Goal: Transaction & Acquisition: Obtain resource

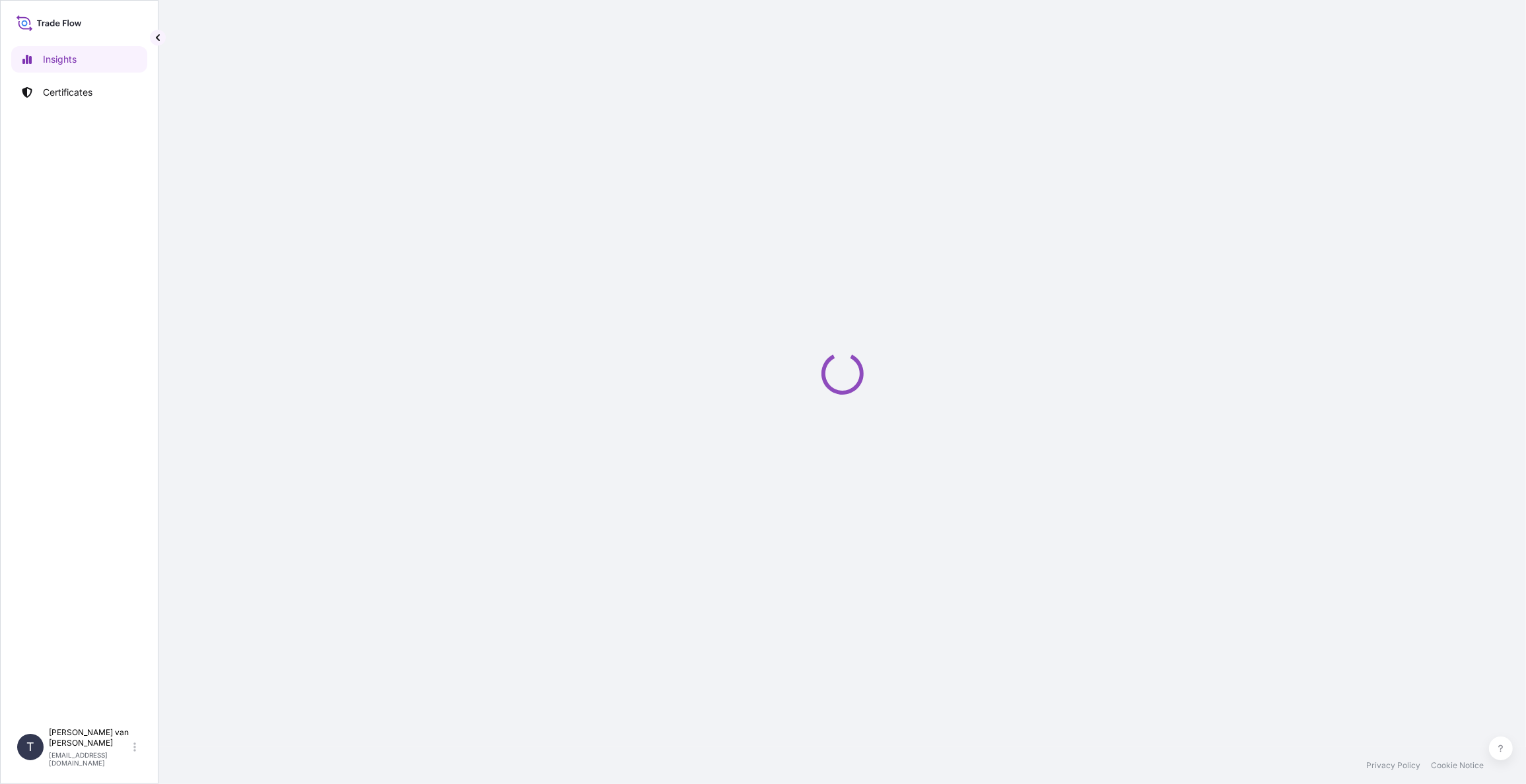
select select "2025"
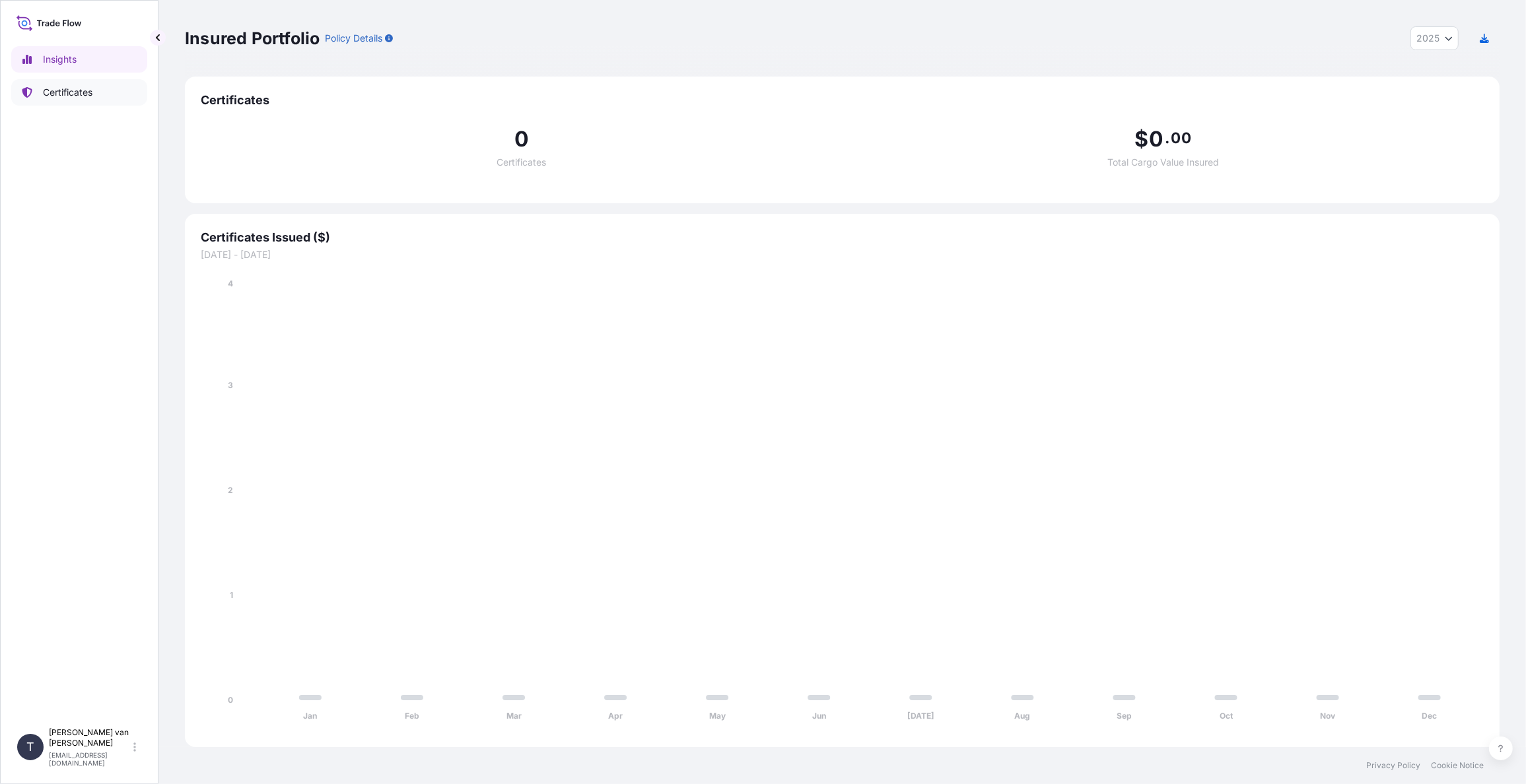
click at [47, 95] on p "Certificates" at bounding box center [67, 92] width 49 height 13
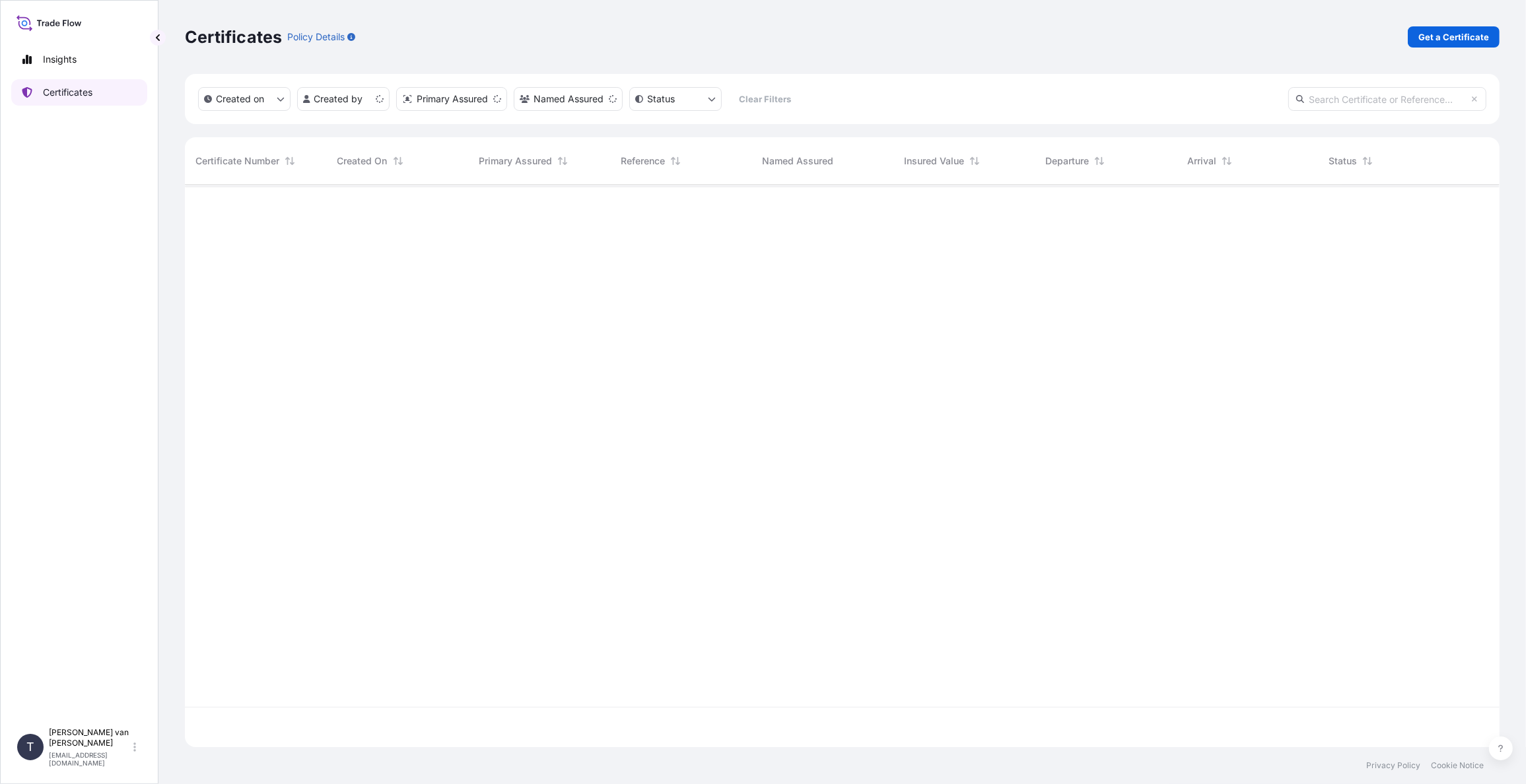
scroll to position [560, 1304]
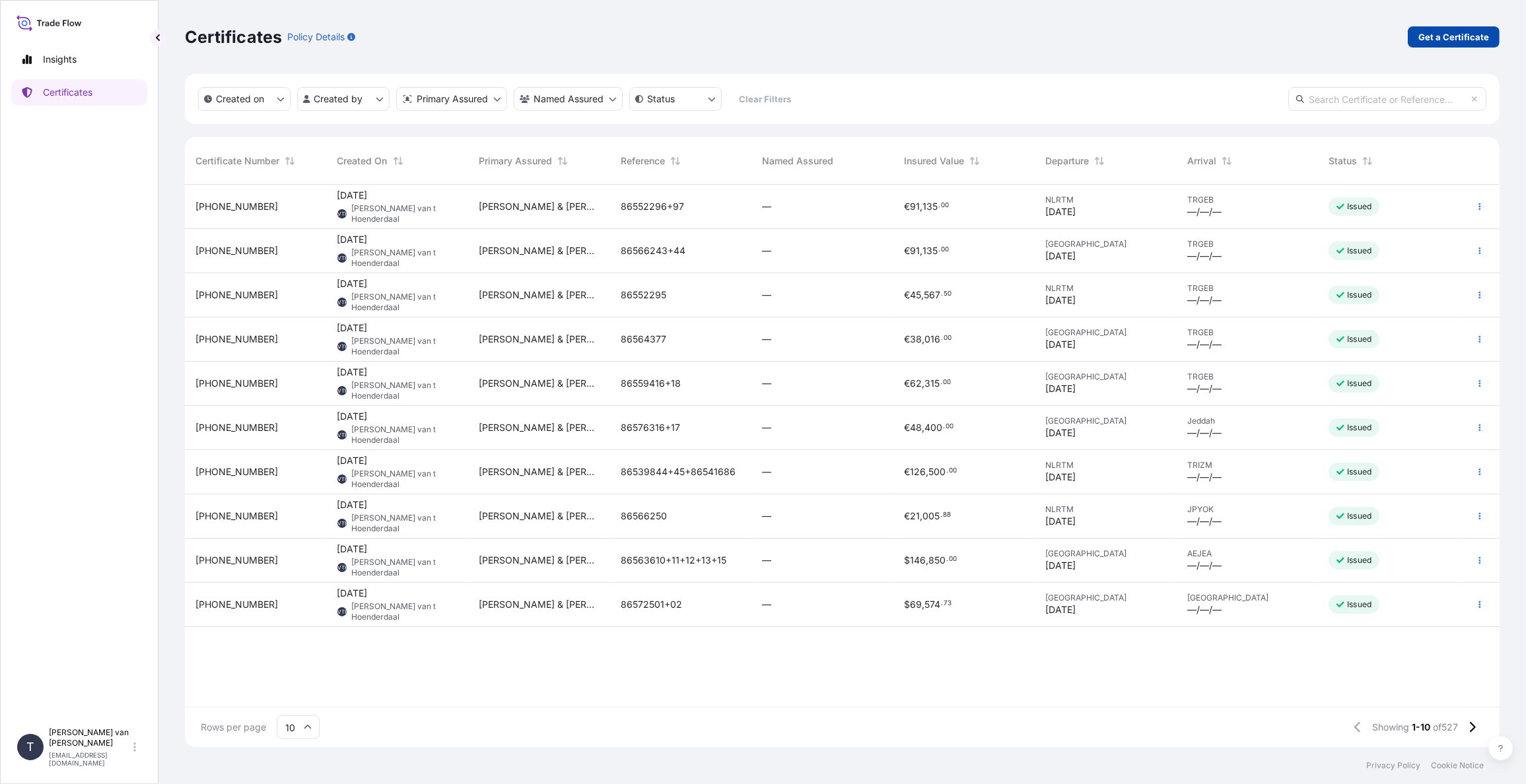
click at [1439, 43] on p "Get a Certificate" at bounding box center [1453, 37] width 70 height 13
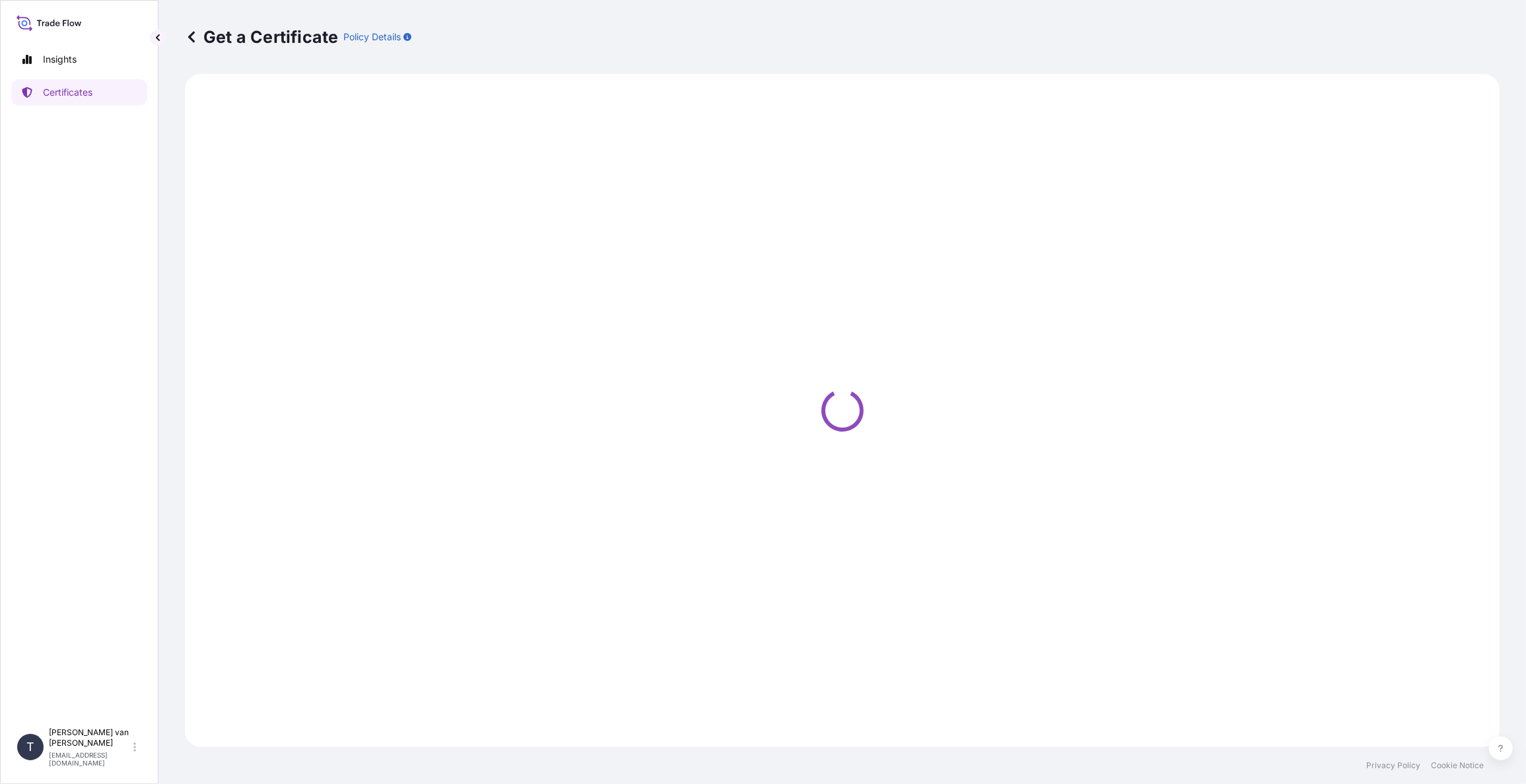
select select "Sea"
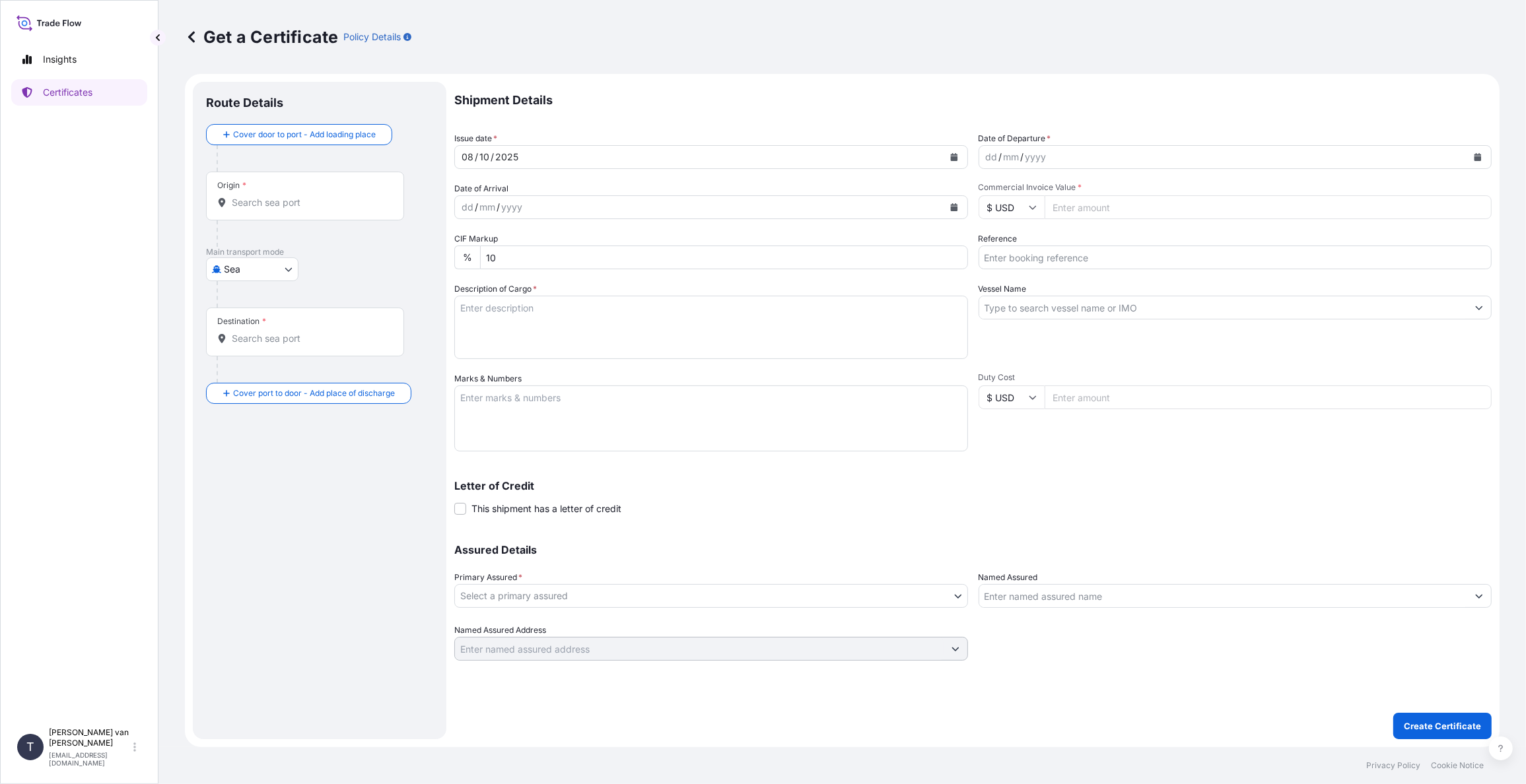
click at [1477, 153] on icon "Calendar" at bounding box center [1477, 157] width 8 height 8
click at [1103, 244] on div "3" at bounding box center [1102, 243] width 23 height 23
click at [1084, 210] on input "Commercial Invoice Value *" at bounding box center [1268, 207] width 447 height 23
type input "28325"
click at [1029, 204] on icon at bounding box center [1032, 207] width 8 height 8
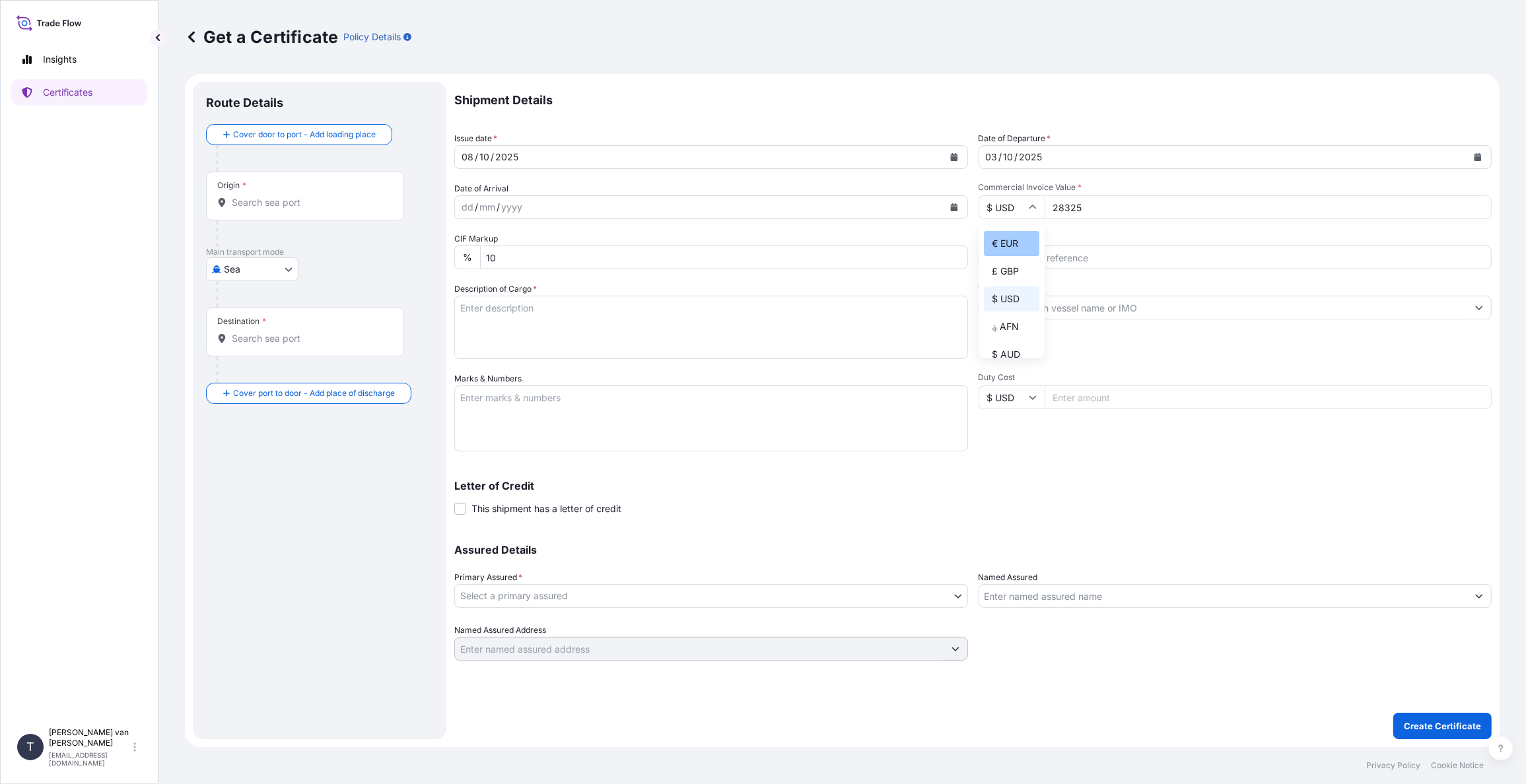
click at [1006, 241] on div "€ EUR" at bounding box center [1011, 244] width 55 height 25
type input "€ EUR"
click at [1027, 256] on input "Reference" at bounding box center [1235, 257] width 514 height 23
type input "86554672"
click at [1012, 302] on input "Vessel Name" at bounding box center [1223, 307] width 489 height 23
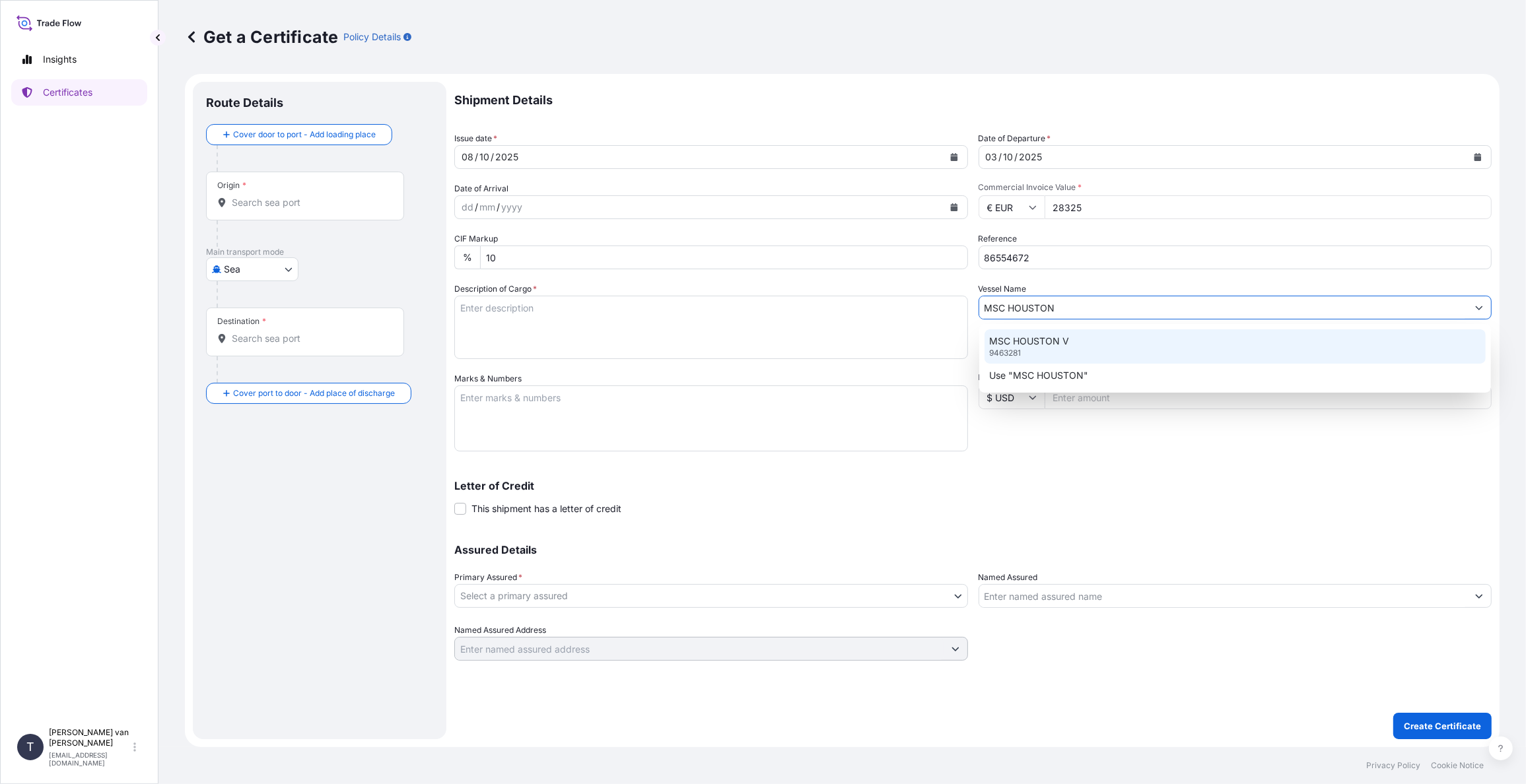
click at [1037, 348] on div "MSC HOUSTON V 9463281" at bounding box center [1235, 346] width 502 height 34
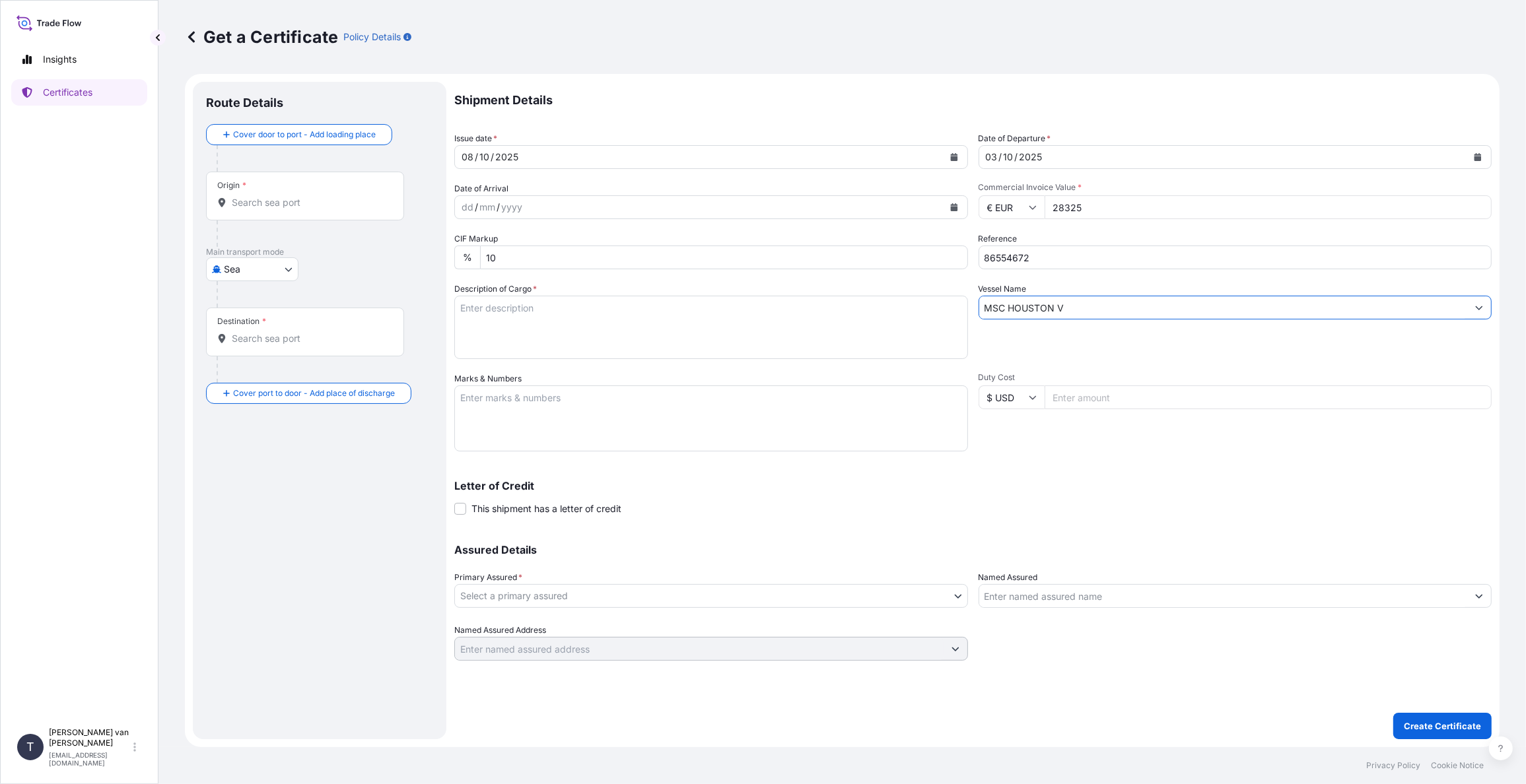
type input "MSC HOUSTON V"
click at [605, 325] on textarea "Description of Cargo *" at bounding box center [711, 328] width 514 height 64
drag, startPoint x: 534, startPoint y: 305, endPoint x: 430, endPoint y: 306, distance: 104.0
click at [430, 306] on form "Route Details Cover door to port - Add loading place Place of loading Road / In…" at bounding box center [842, 410] width 1314 height 673
type textarea "1x 40ft container containing: 1000 bags x 25 kg Resistamyl 347 = 25.000 kg"
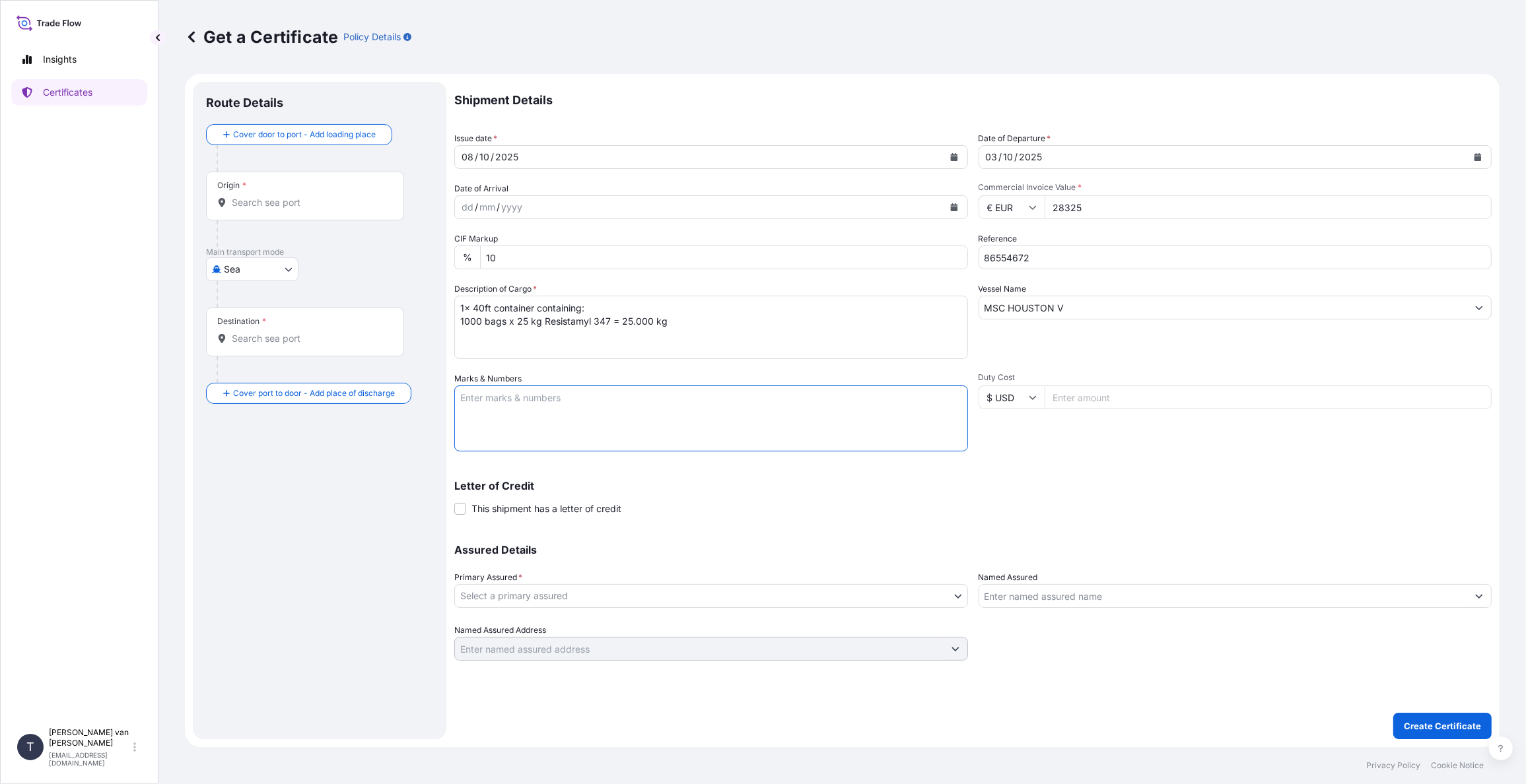
click at [471, 406] on textarea "Marks & Numbers" at bounding box center [711, 418] width 514 height 66
paste textarea "1x 40ft container"
type textarea "1x 40ft container: CONTAINER: SEAL: MSDU8108590 A107111 DO: 86554672 SO: 257513…"
click at [505, 591] on body "Insights Certificates T Tim van t Hoenderdaal logistics@tmalogistics.nl Get a C…" at bounding box center [763, 392] width 1526 height 784
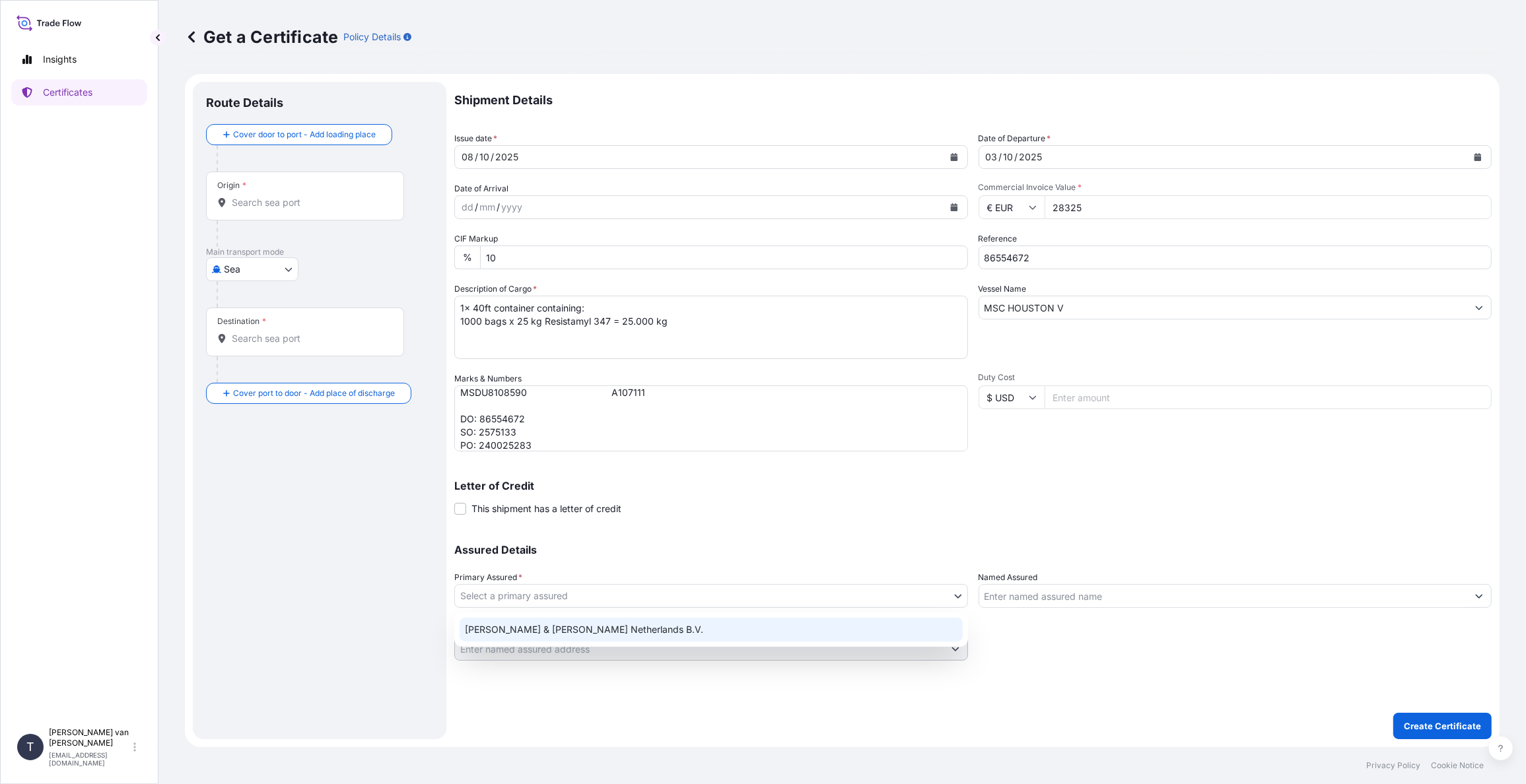
click at [529, 624] on div "Tate & Lyle Netherlands B.V." at bounding box center [711, 629] width 503 height 23
select select "31666"
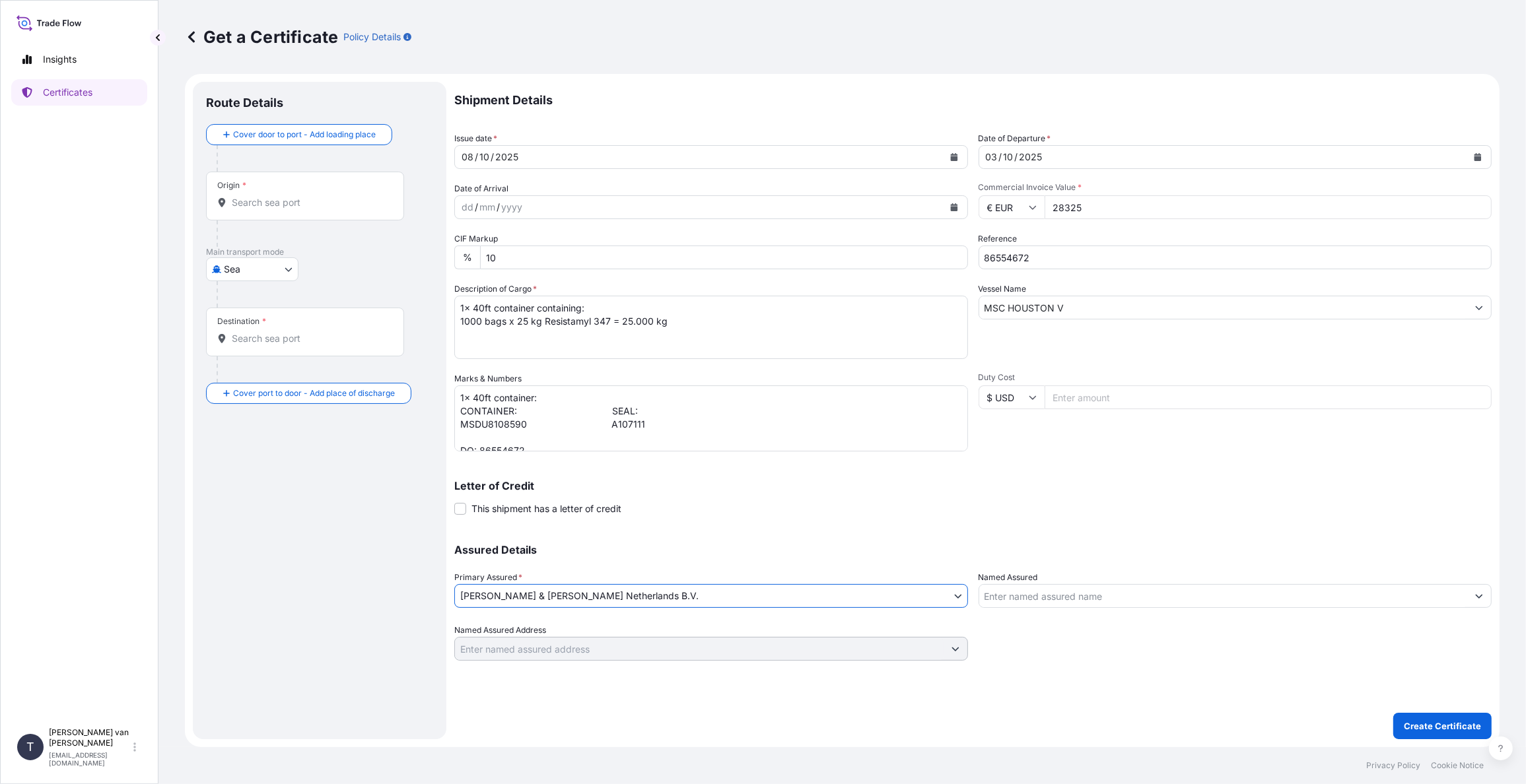
scroll to position [38, 0]
click at [282, 198] on input "Origin *" at bounding box center [310, 203] width 156 height 13
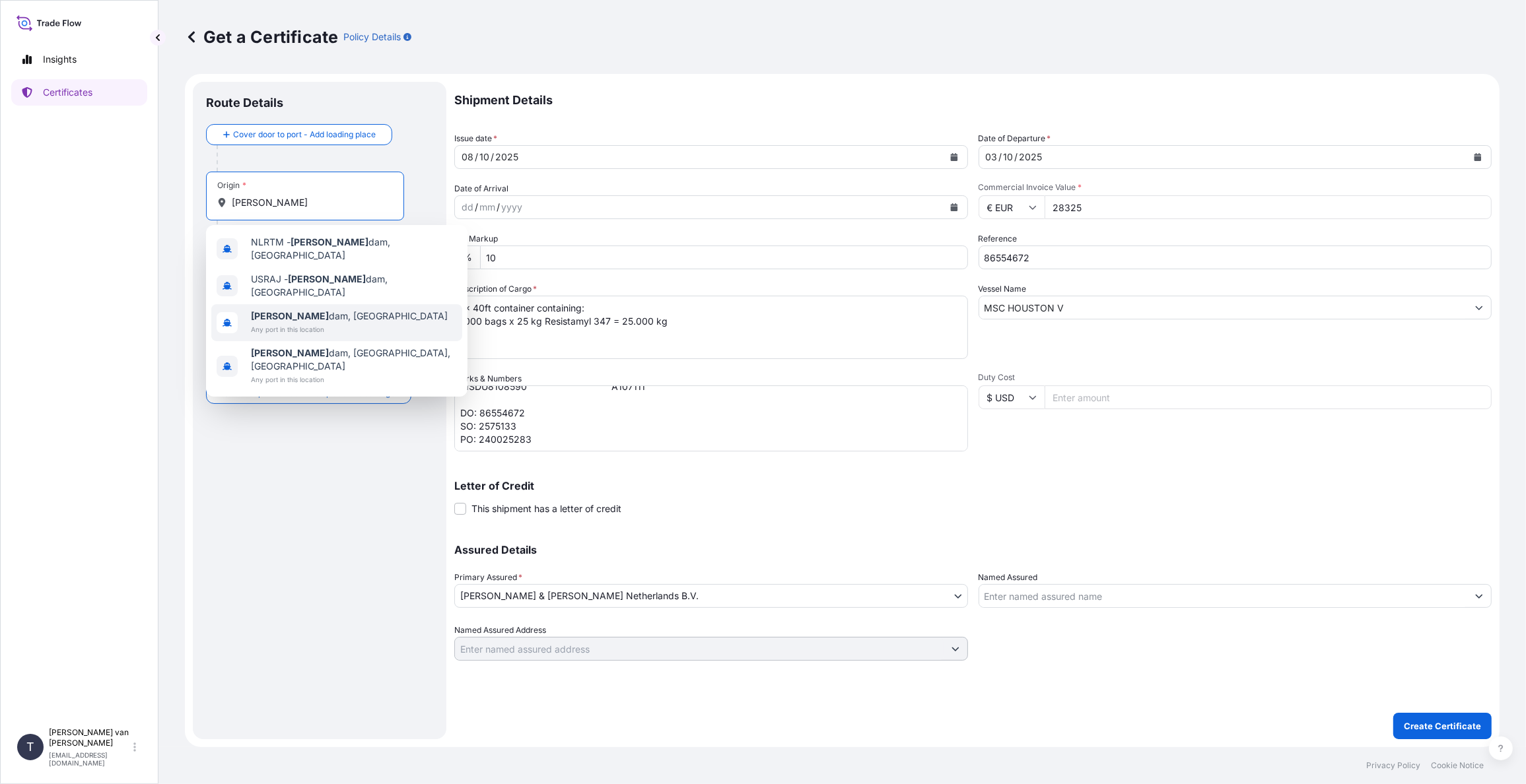
click at [301, 309] on span "Rotter dam, Netherlands" at bounding box center [349, 316] width 197 height 13
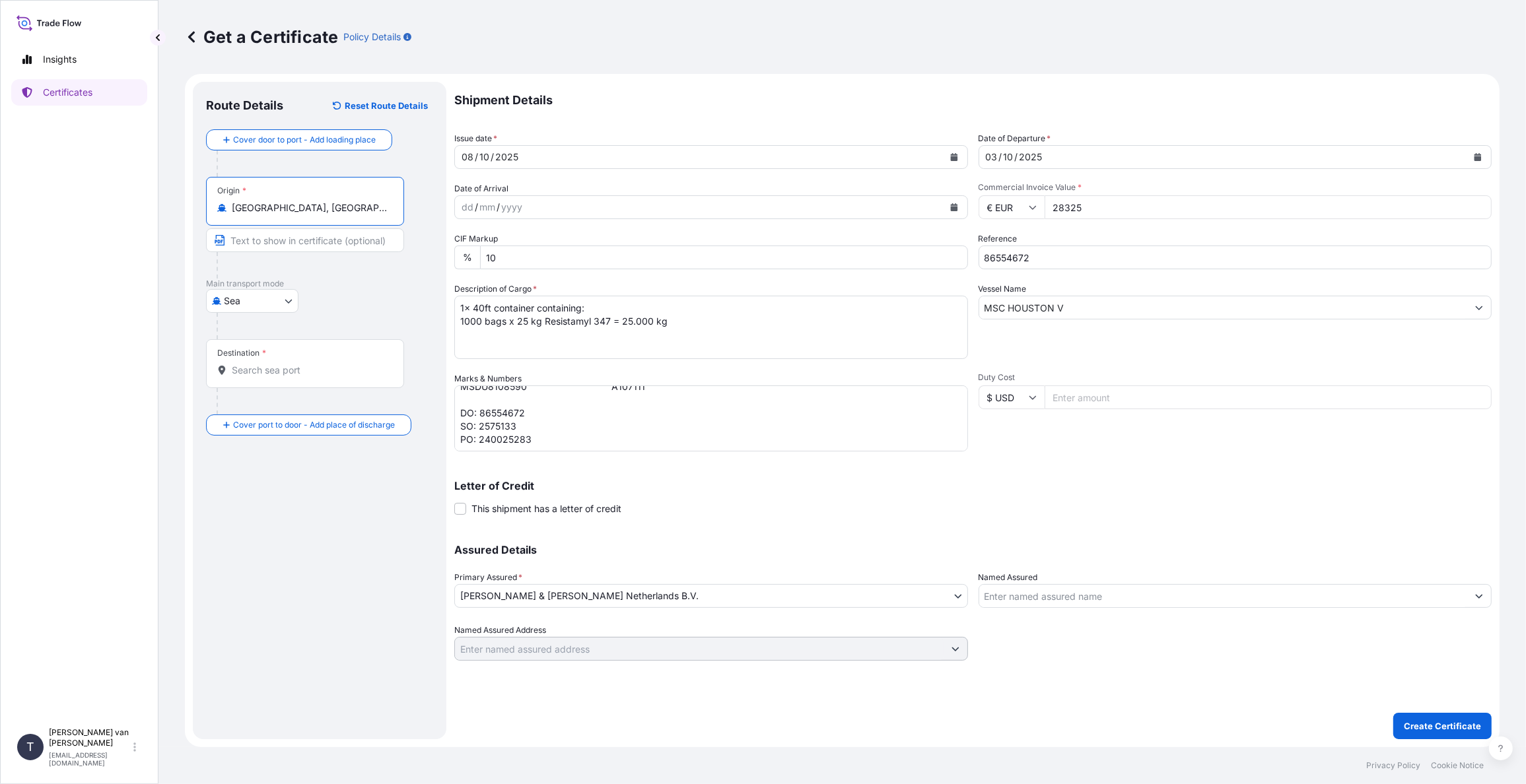
type input "Rotterdam, Netherlands"
click at [258, 369] on input "Destination *" at bounding box center [310, 370] width 156 height 13
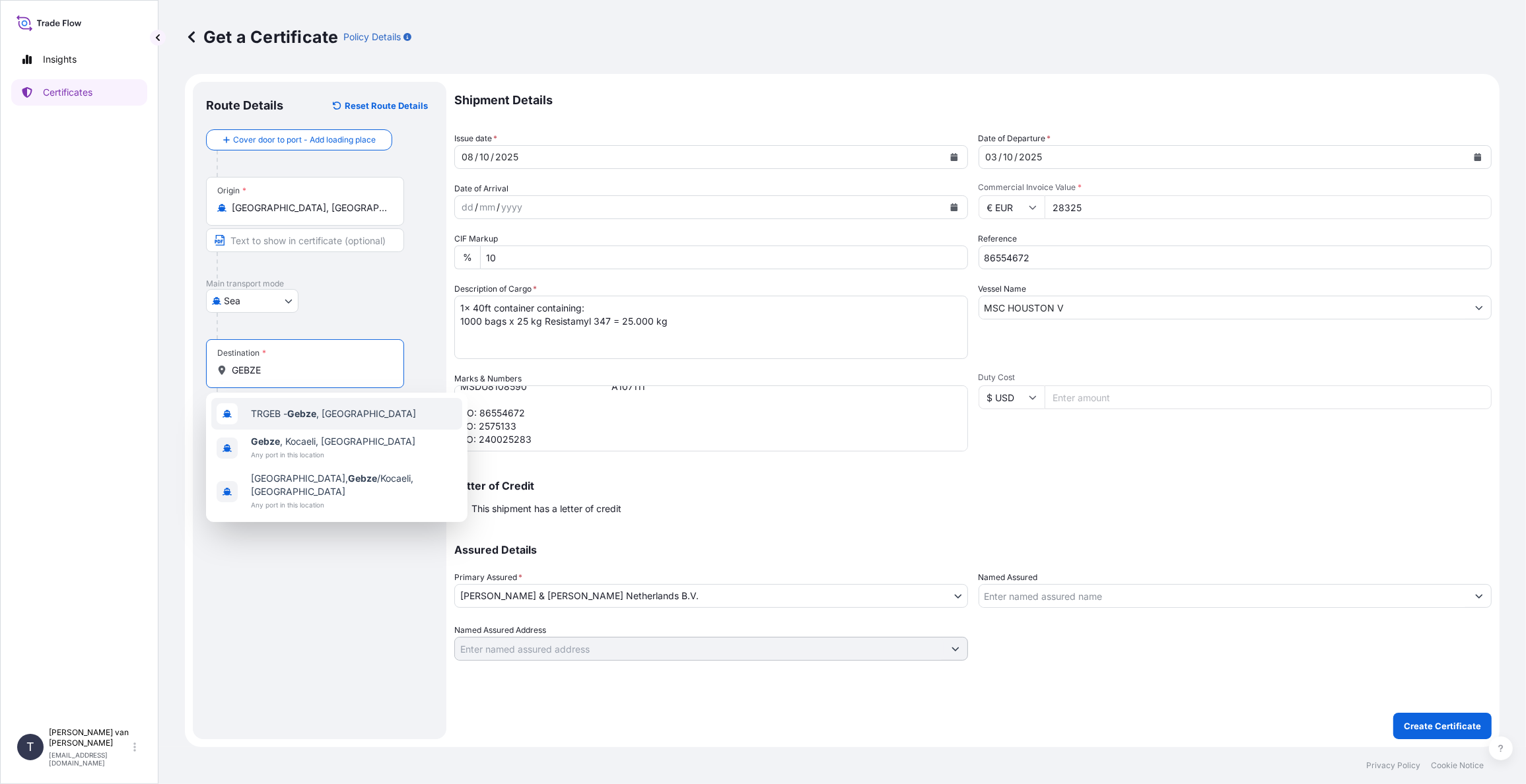
click at [269, 409] on span "TRGEB - Gebze , Turkey" at bounding box center [333, 414] width 165 height 13
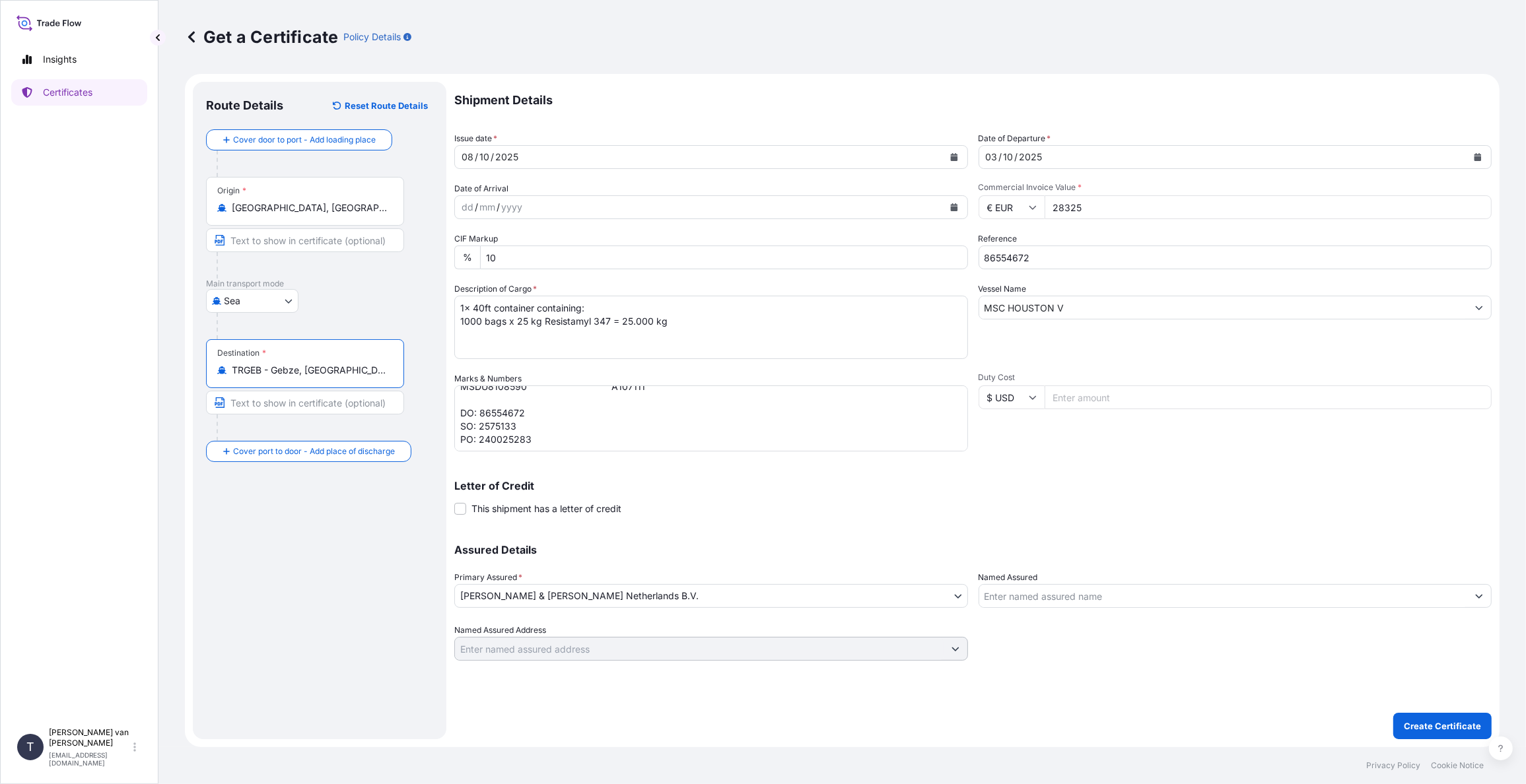
type input "TRGEB - Gebze, Turkey"
click at [1430, 730] on p "Create Certificate" at bounding box center [1442, 726] width 77 height 13
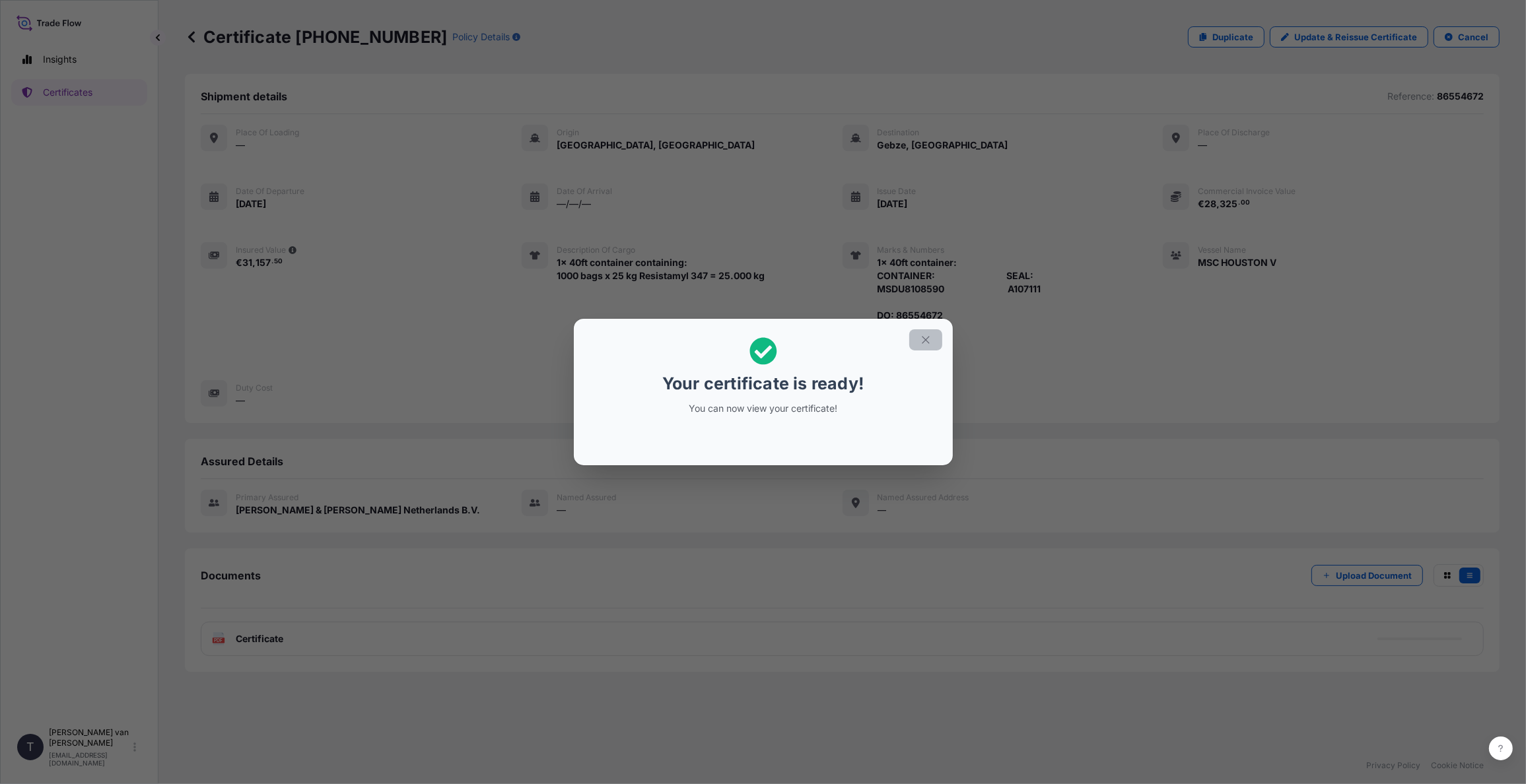
click at [925, 338] on icon "button" at bounding box center [925, 339] width 8 height 8
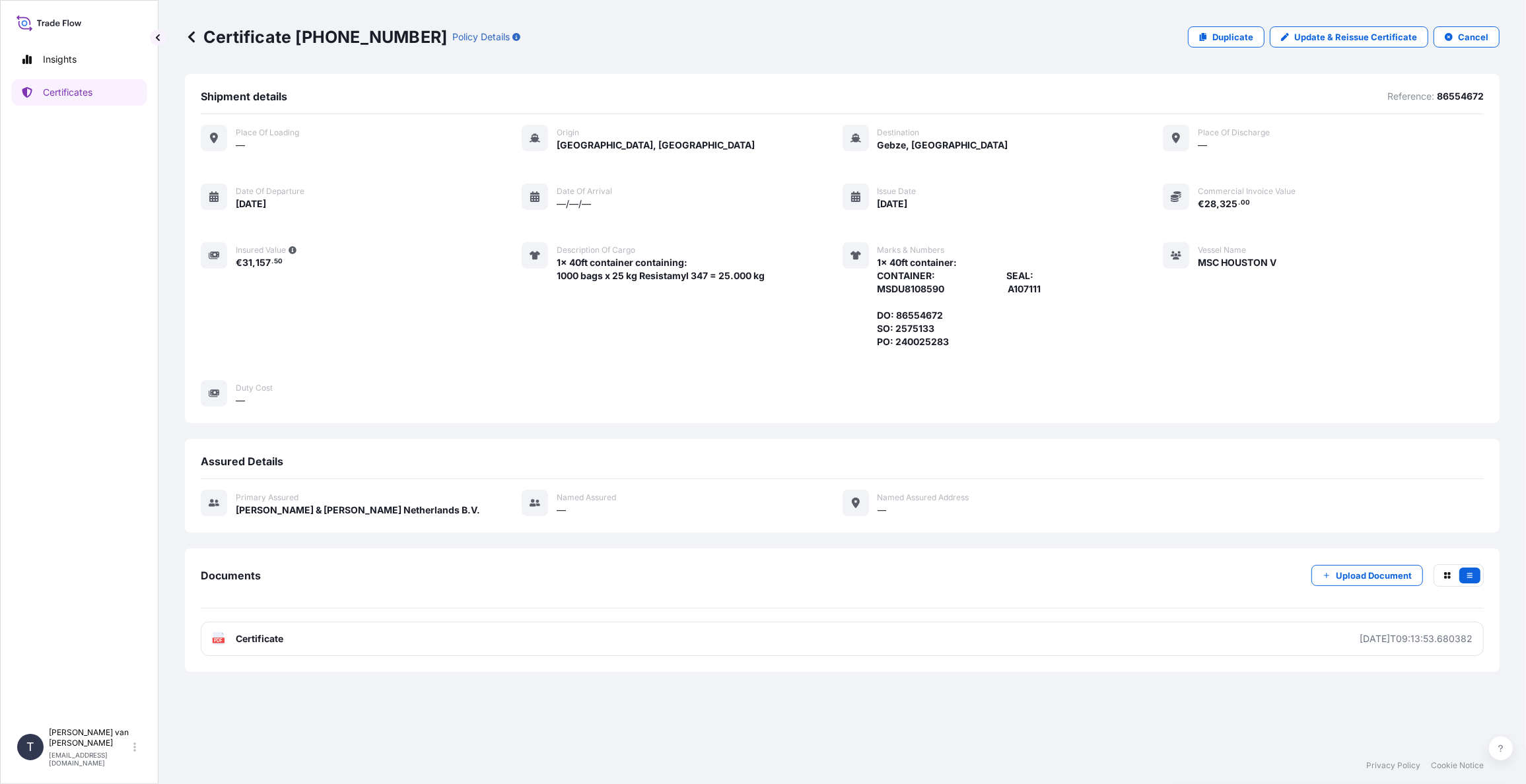
click at [397, 39] on p "Certificate 31666-556-1" at bounding box center [316, 37] width 262 height 21
drag, startPoint x: 397, startPoint y: 39, endPoint x: 296, endPoint y: 41, distance: 101.0
click at [296, 41] on p "Certificate 31666-556-1" at bounding box center [316, 37] width 262 height 21
copy p "31666-556-1"
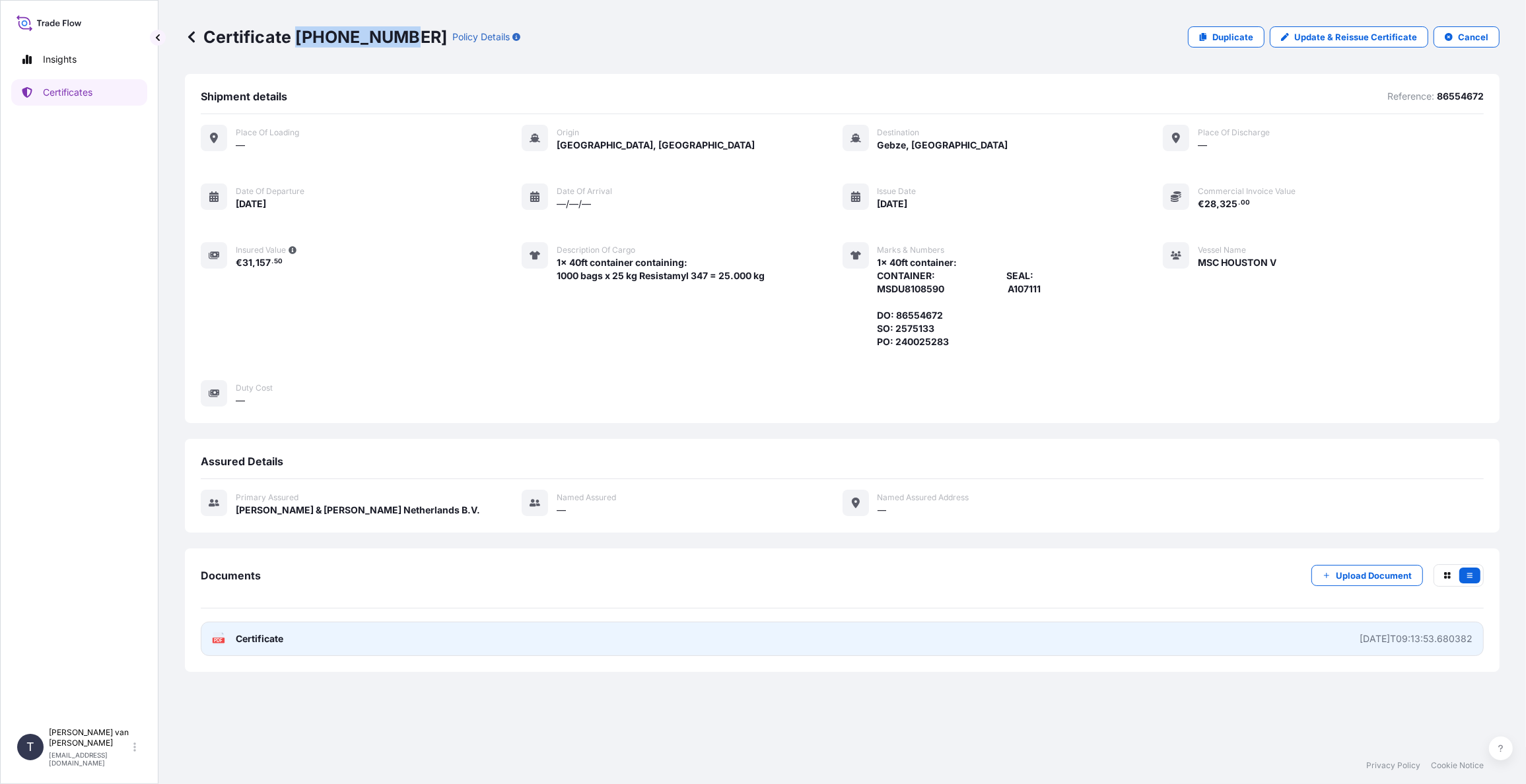
click at [251, 635] on span "Certificate" at bounding box center [259, 639] width 48 height 13
